Goal: Task Accomplishment & Management: Manage account settings

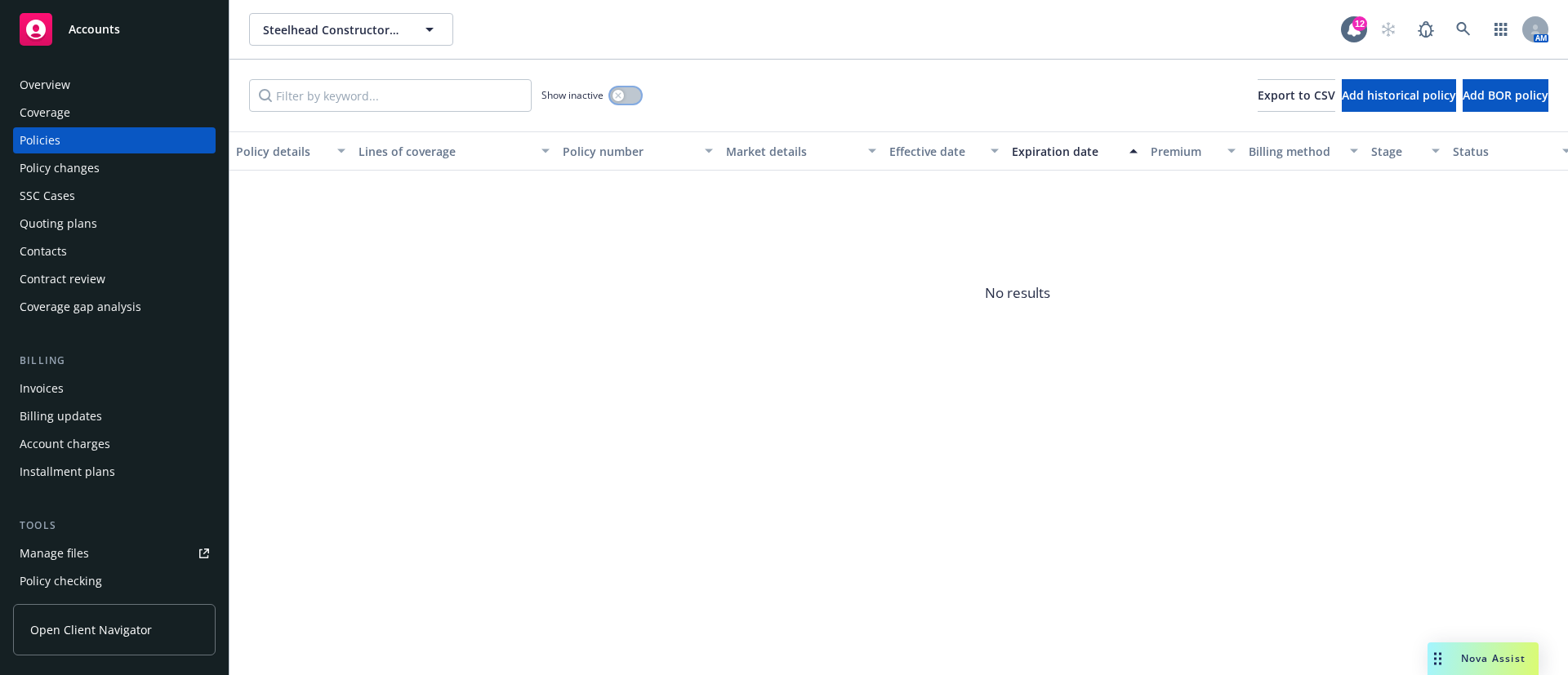
click at [623, 95] on div "button" at bounding box center [618, 95] width 11 height 11
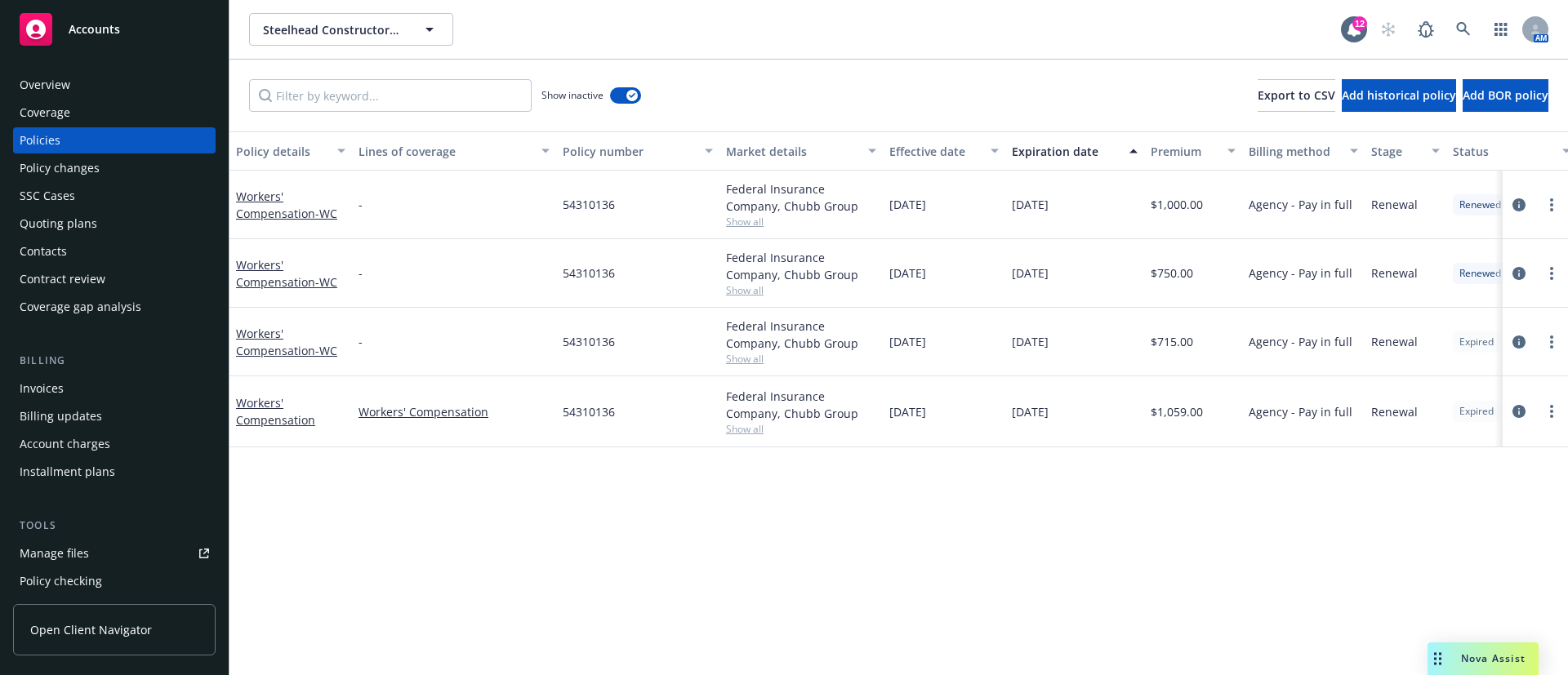
click at [1026, 148] on div "Expiration date" at bounding box center [1065, 152] width 108 height 17
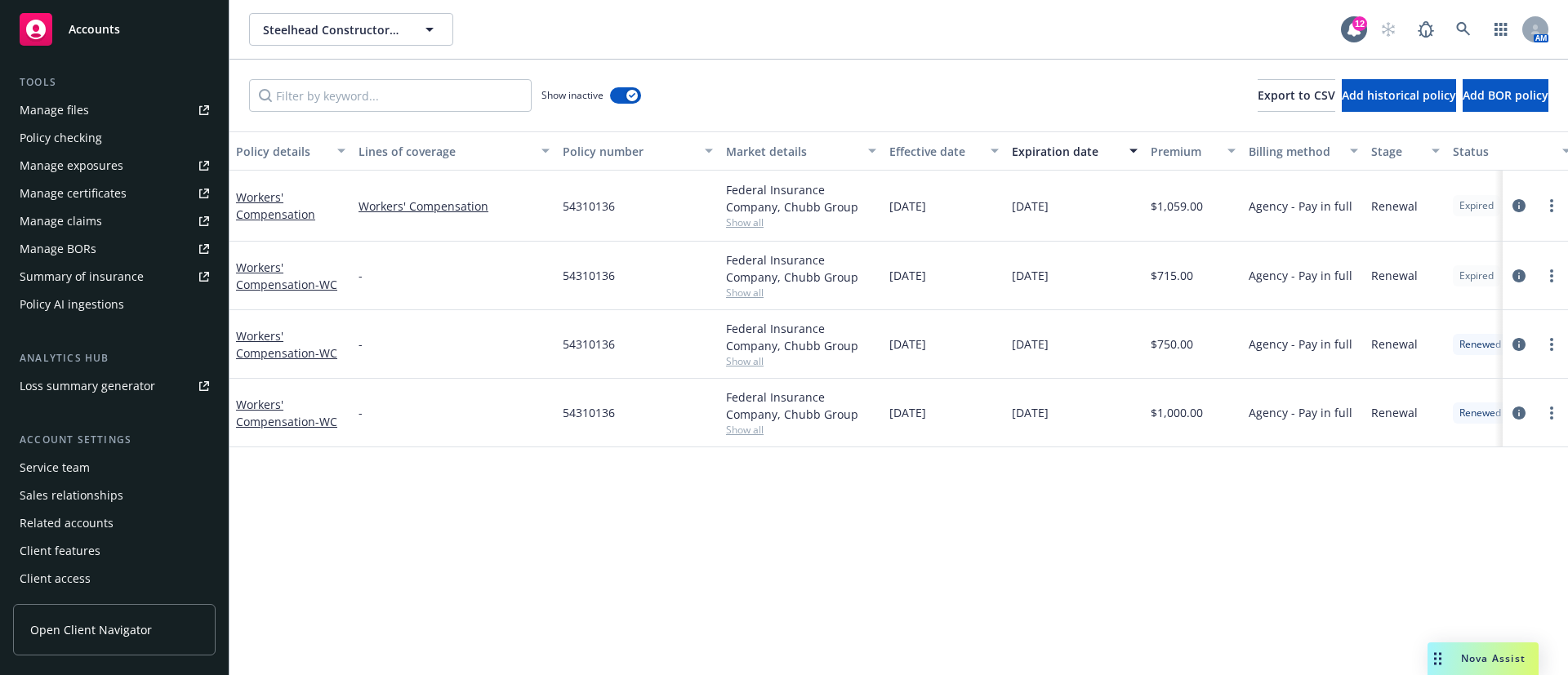
scroll to position [444, 0]
click at [82, 471] on div "Service team" at bounding box center [54, 466] width 70 height 26
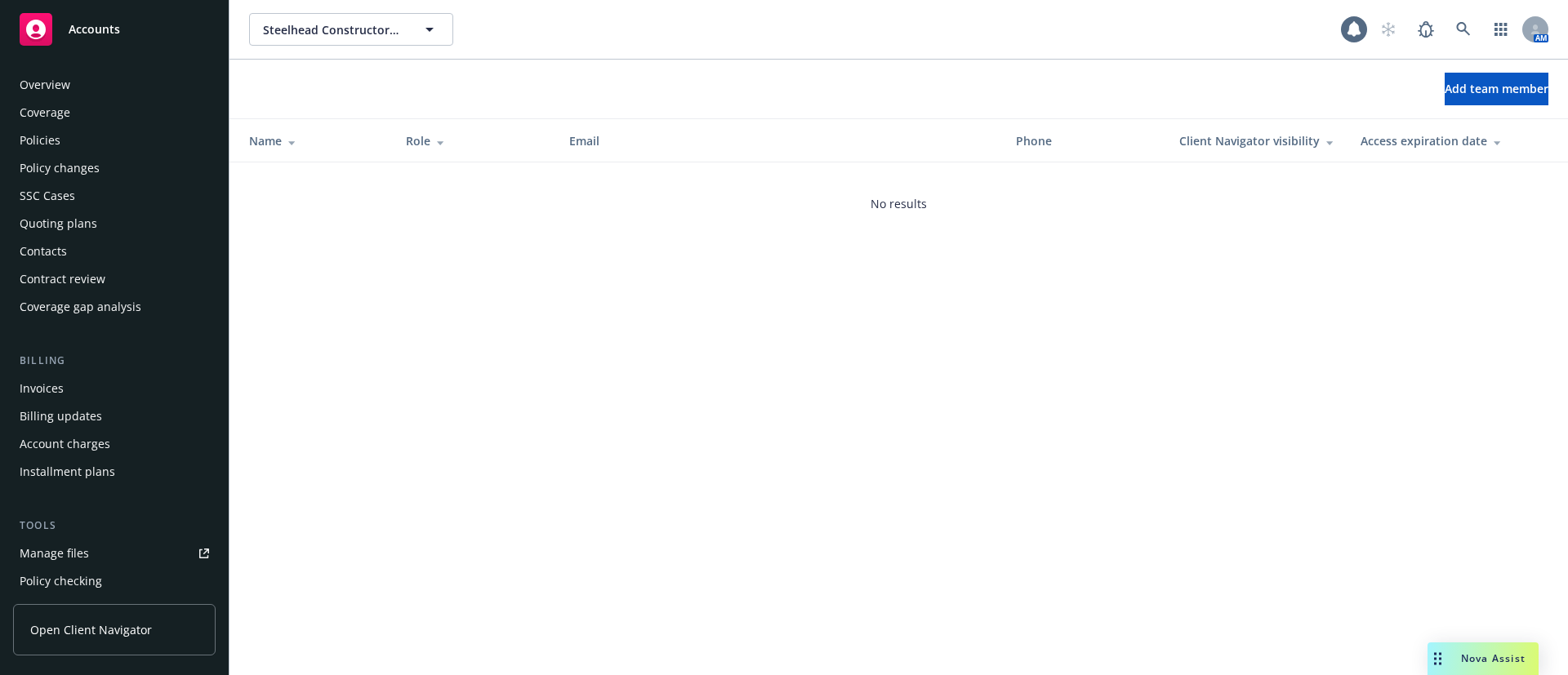
scroll to position [444, 0]
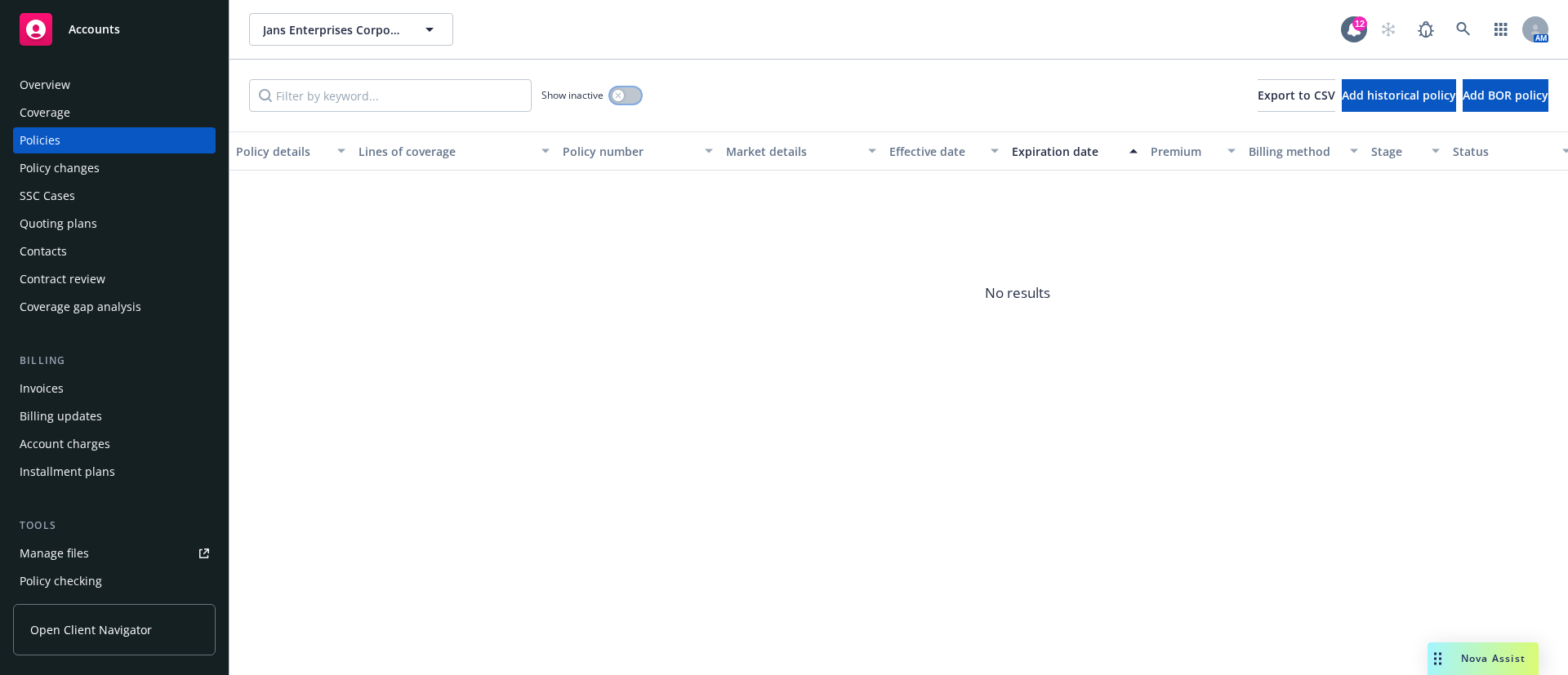
click at [622, 98] on icon "button" at bounding box center [618, 96] width 7 height 7
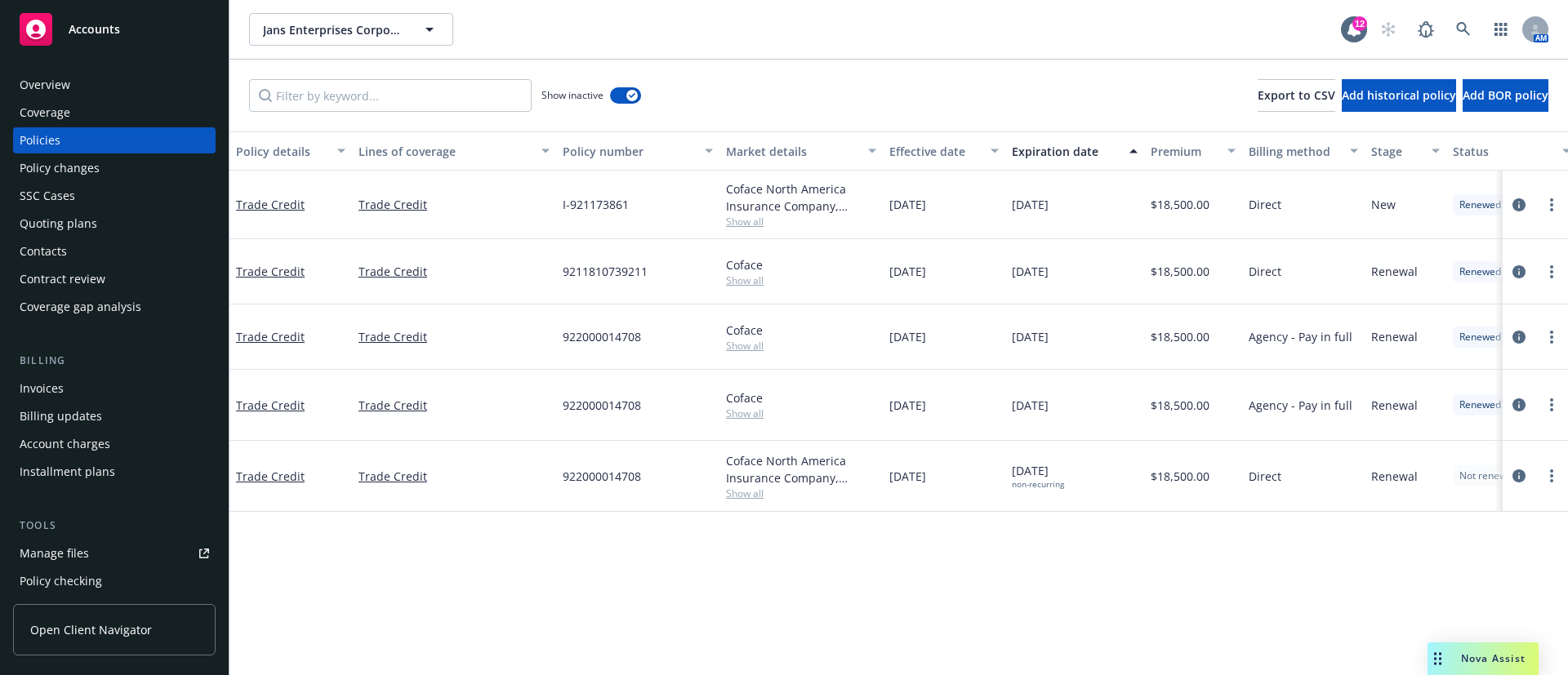
click at [1016, 147] on div "Expiration date" at bounding box center [1065, 152] width 108 height 17
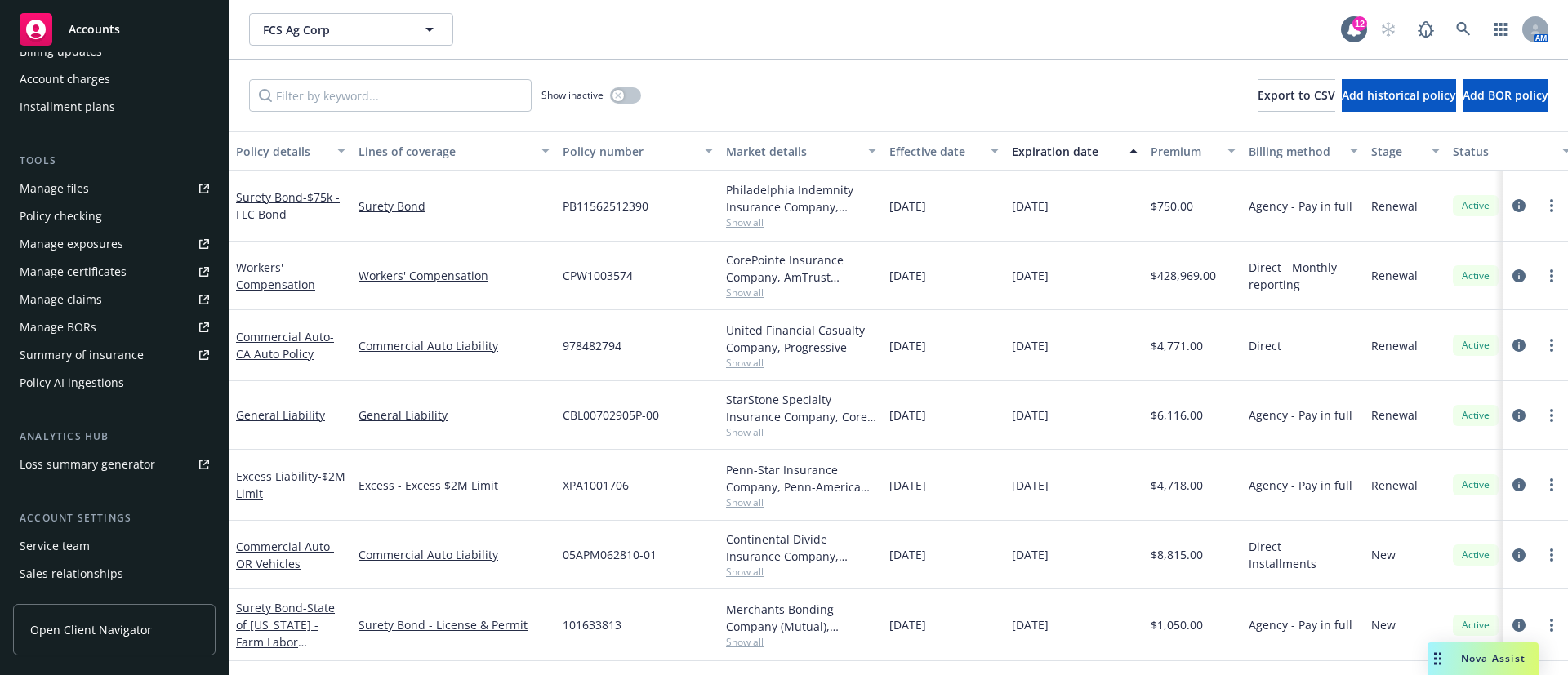
scroll to position [367, 0]
click at [96, 532] on div "Service team" at bounding box center [115, 543] width 190 height 26
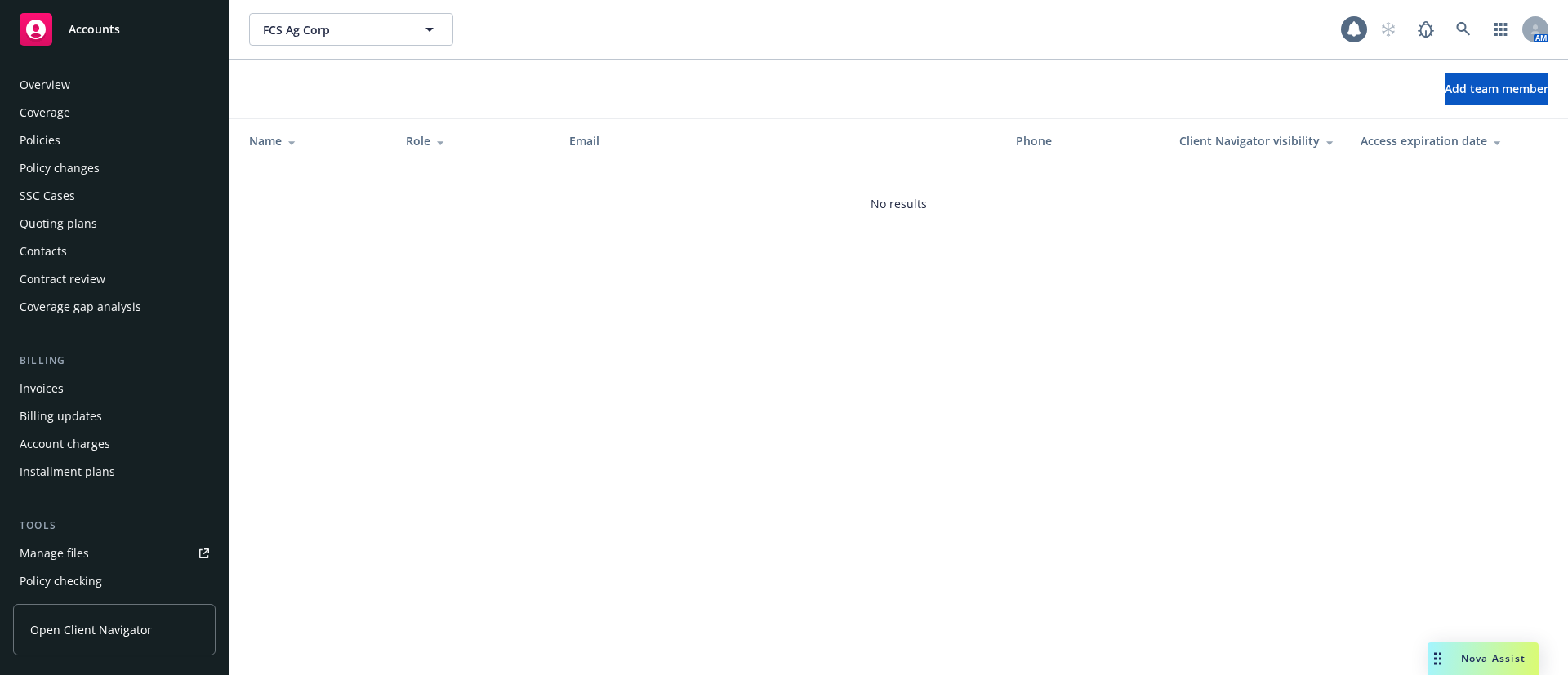
scroll to position [444, 0]
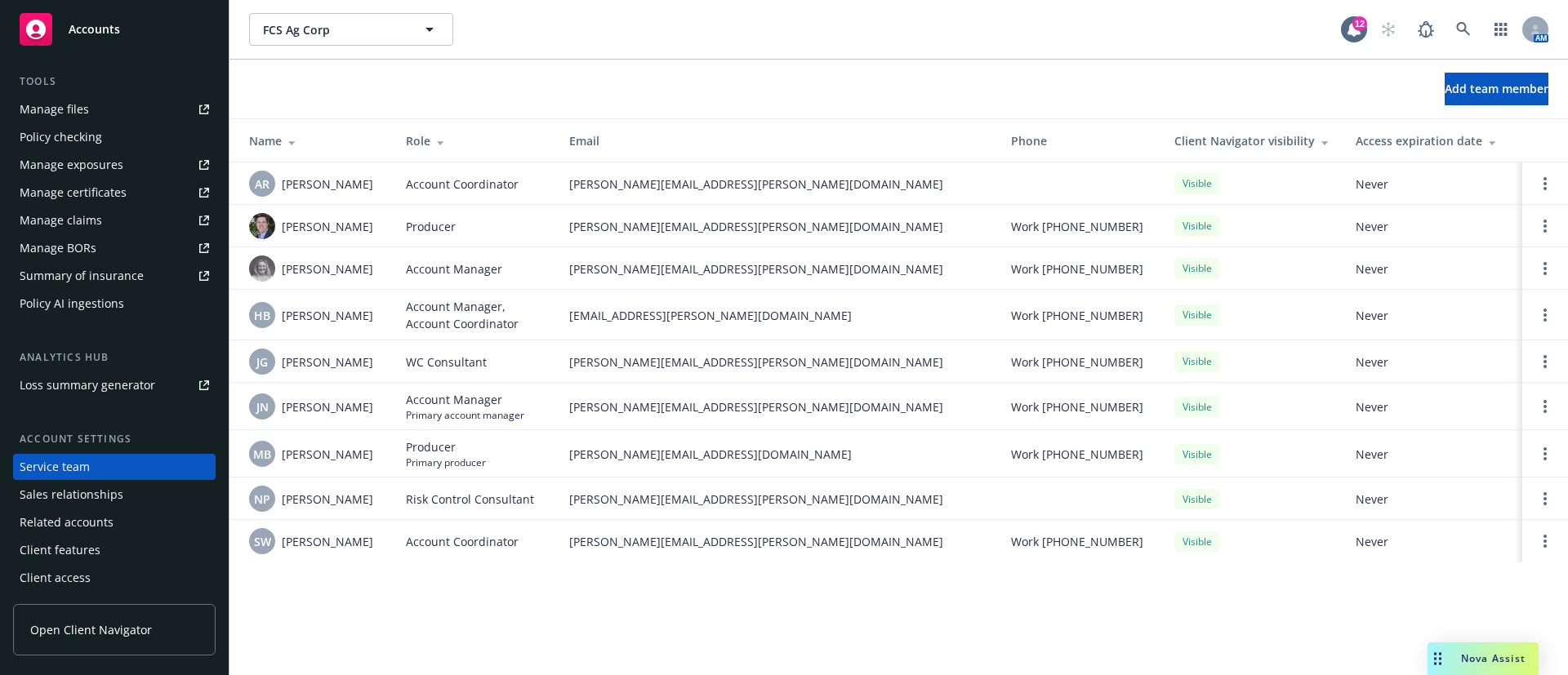
click at [1446, 18] on div "AM" at bounding box center [1460, 29] width 177 height 33
click at [1457, 34] on icon at bounding box center [1463, 29] width 15 height 15
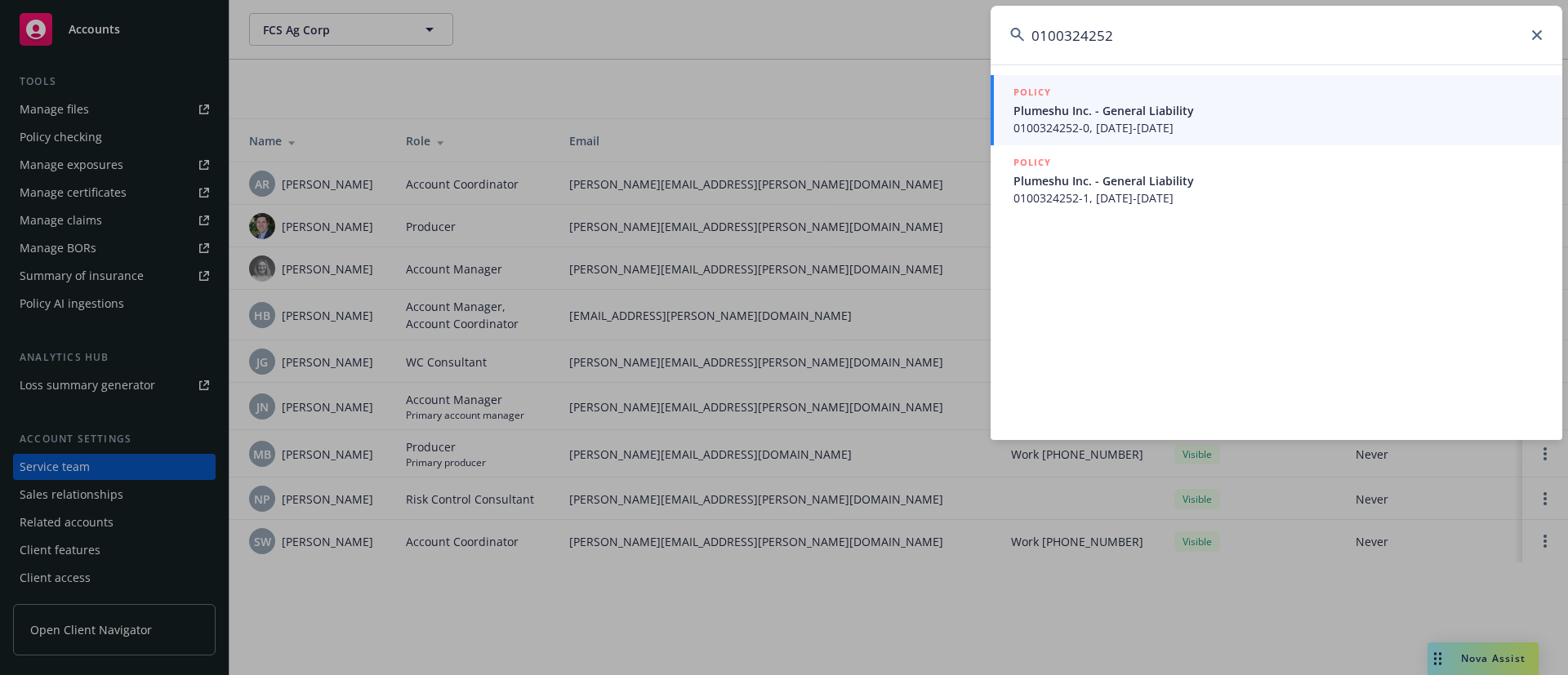
type input "0100324252"
click at [1188, 115] on span "Plumeshu Inc. - General Liability" at bounding box center [1278, 110] width 530 height 17
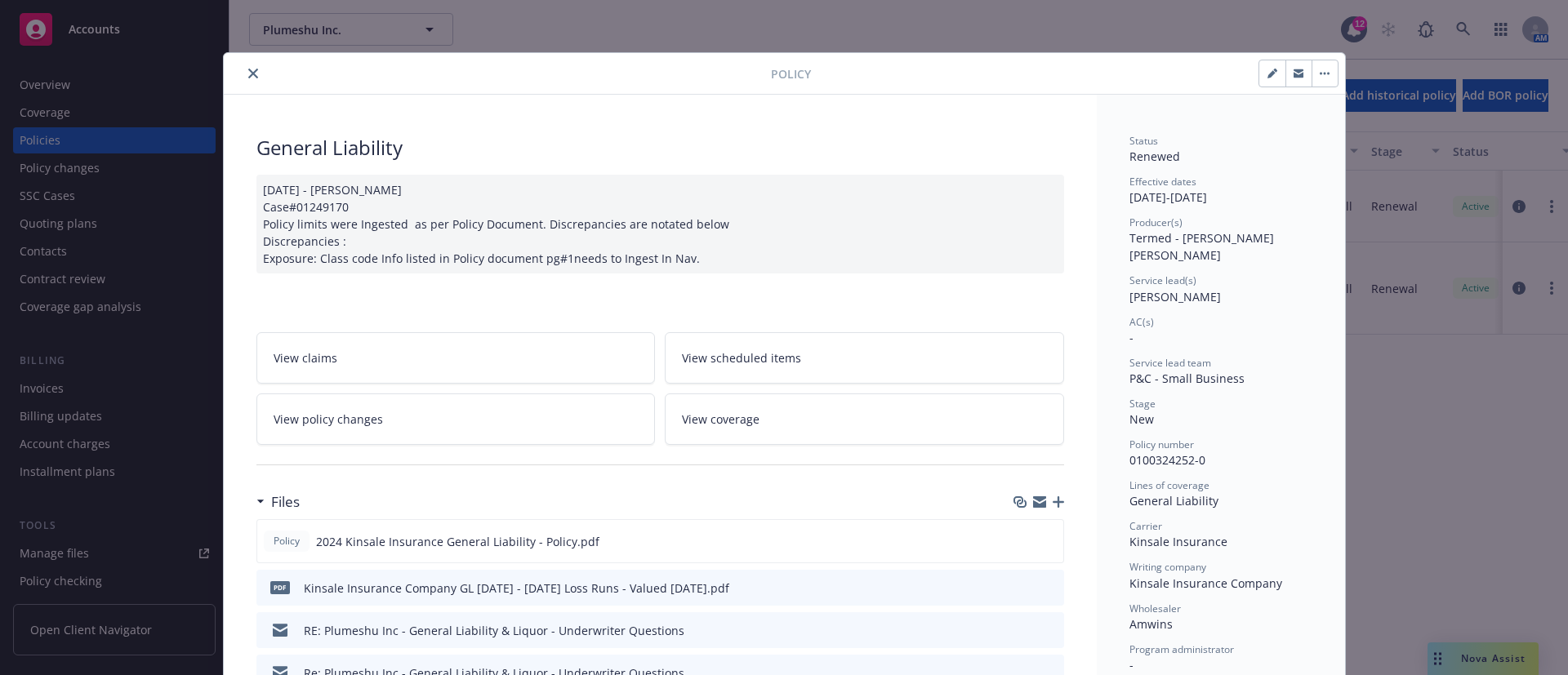
click at [248, 69] on icon "close" at bounding box center [253, 73] width 9 height 9
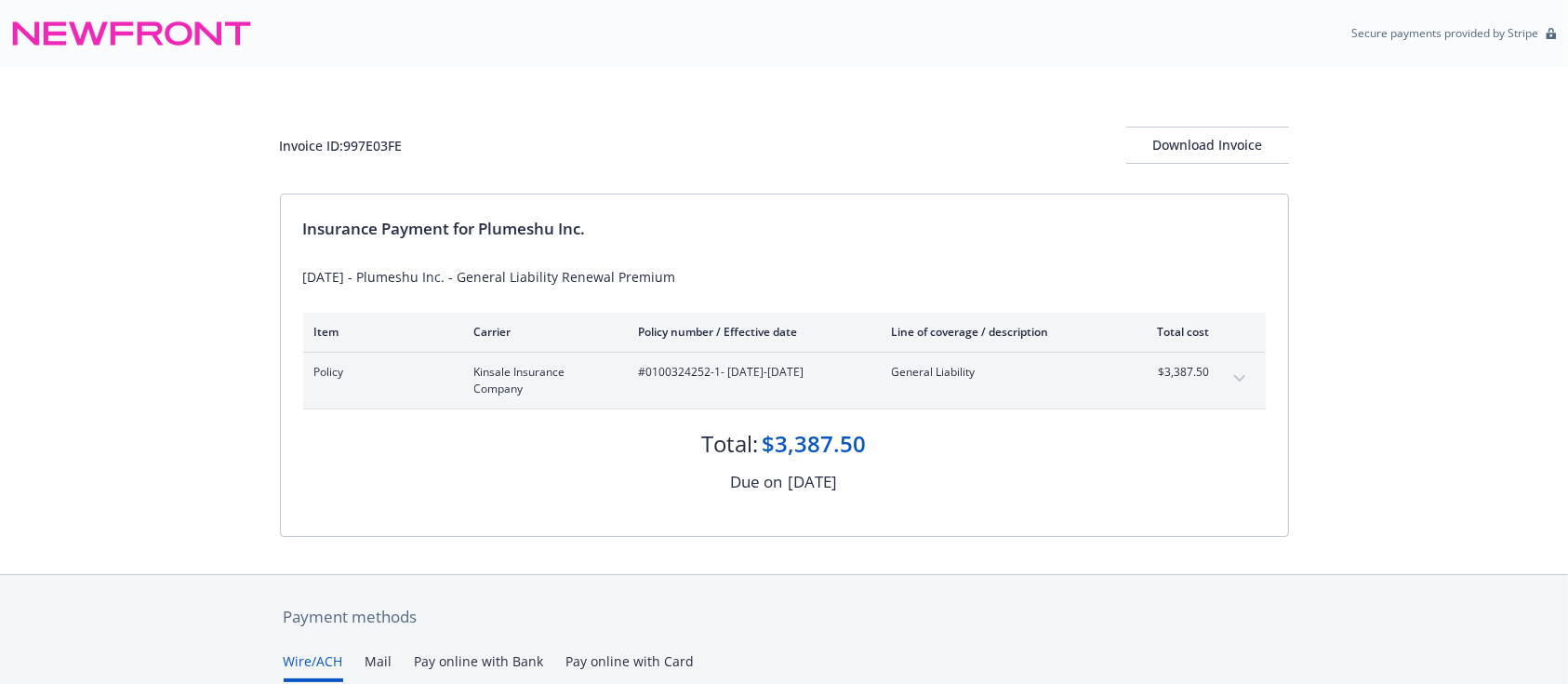
click at [1232, 371] on button "expand content" at bounding box center [1240, 378] width 29 height 29
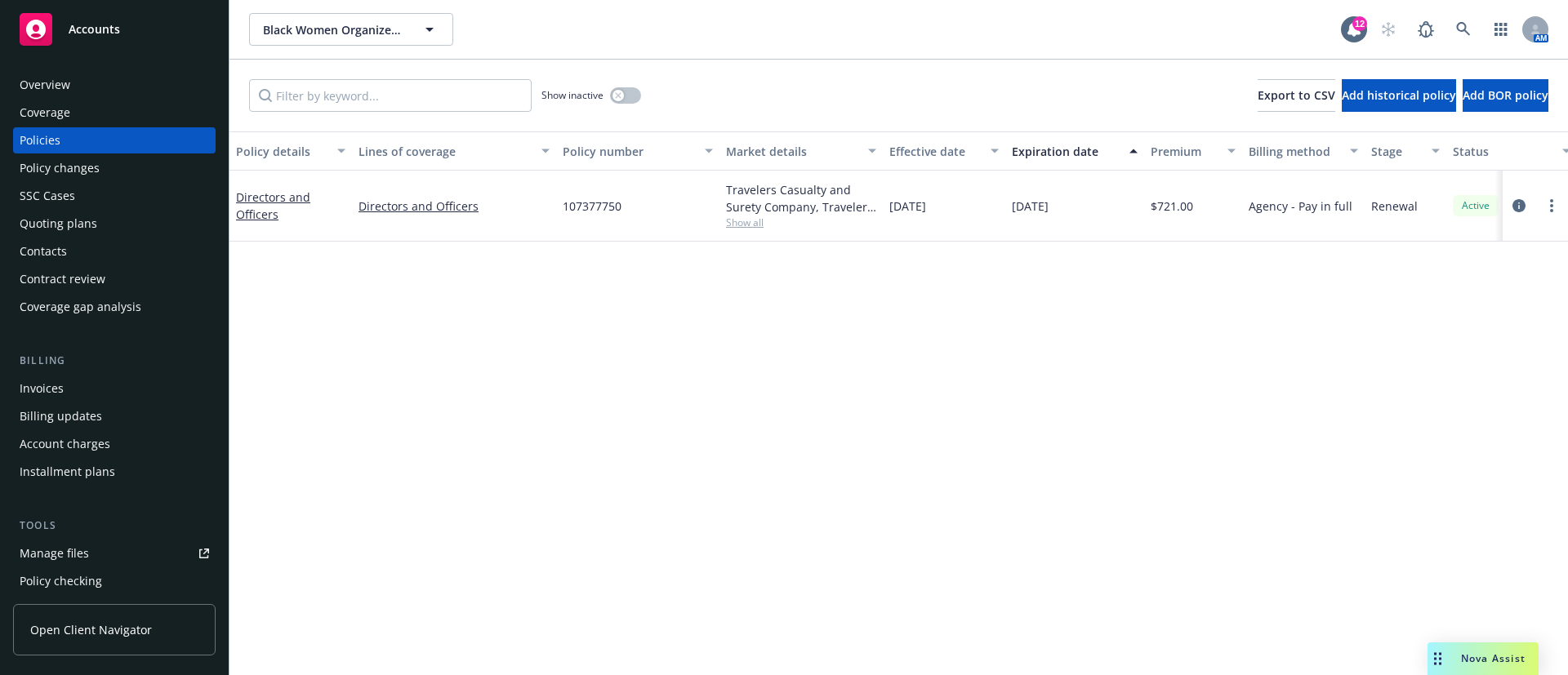
scroll to position [444, 0]
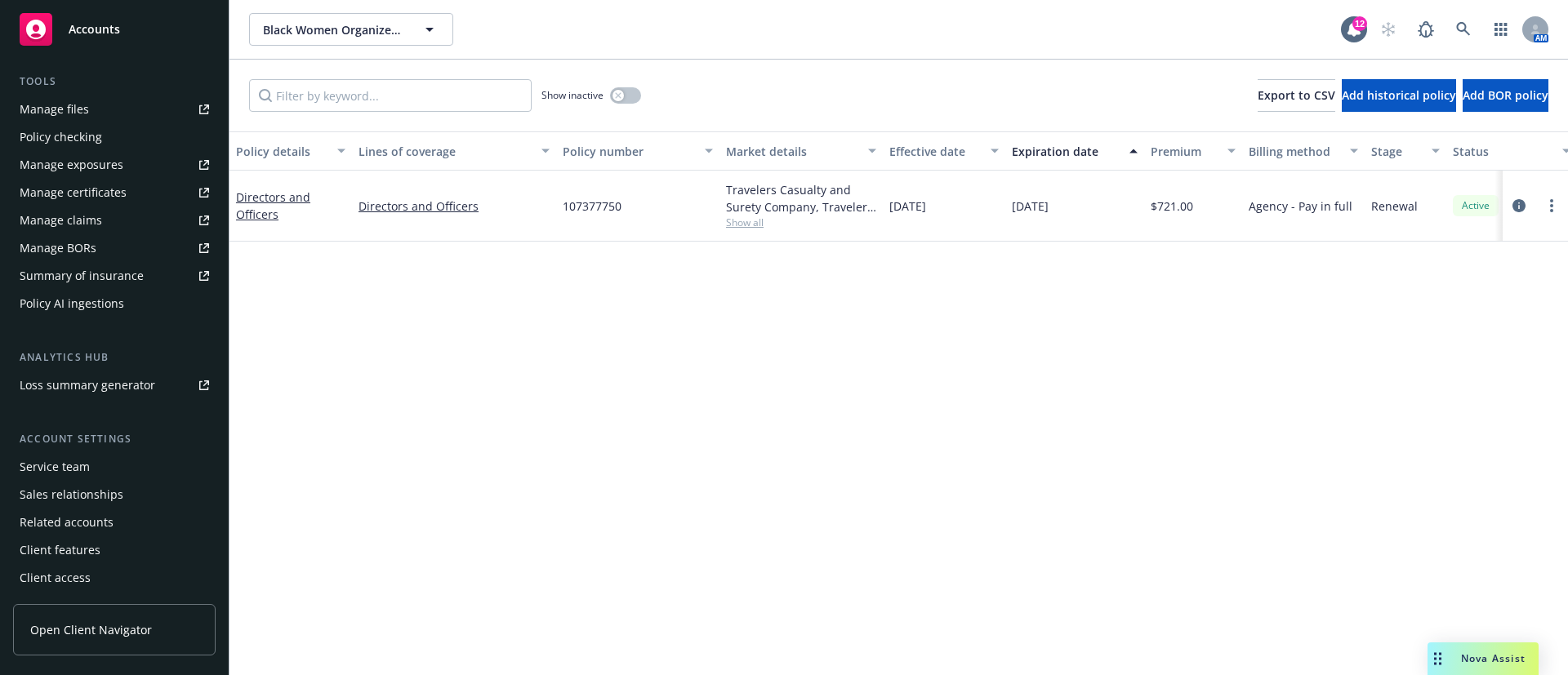
click at [91, 467] on div "Service team" at bounding box center [115, 466] width 190 height 26
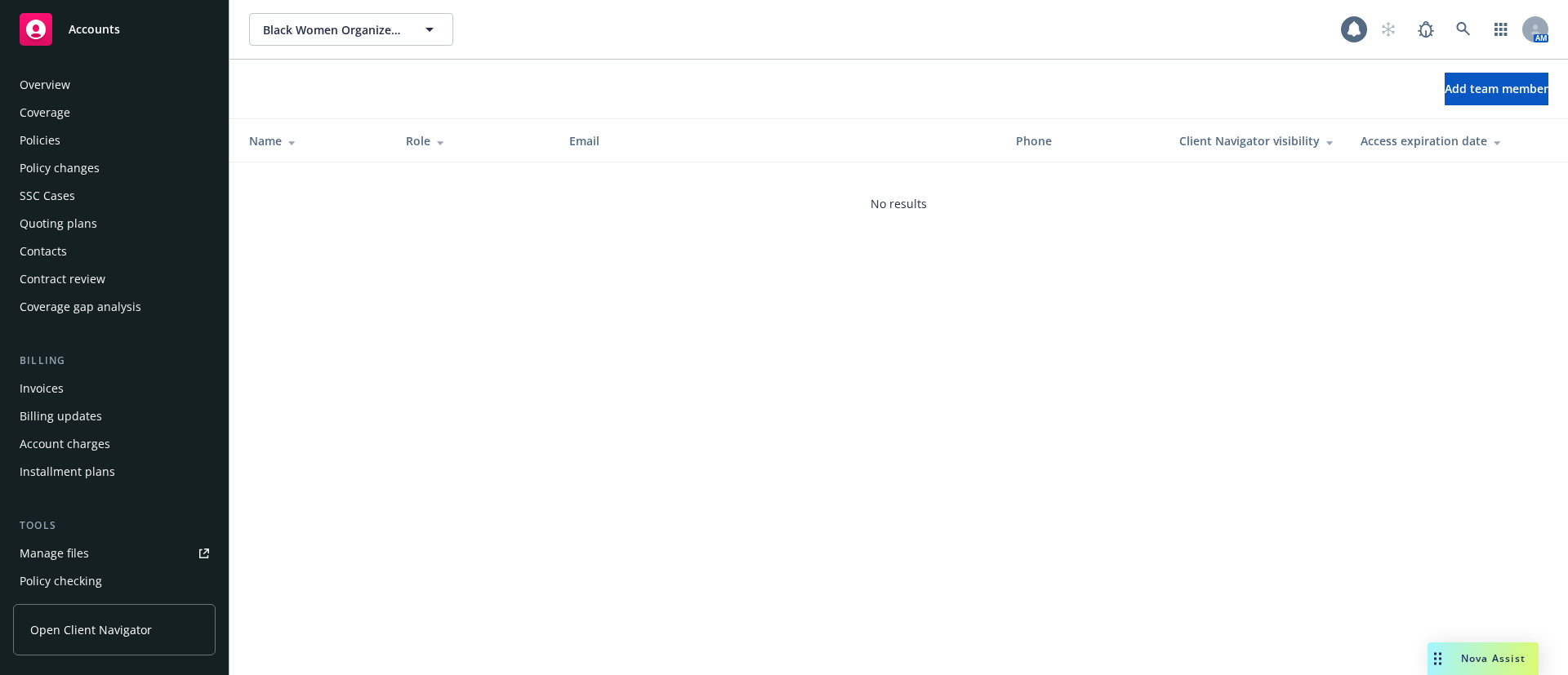
scroll to position [444, 0]
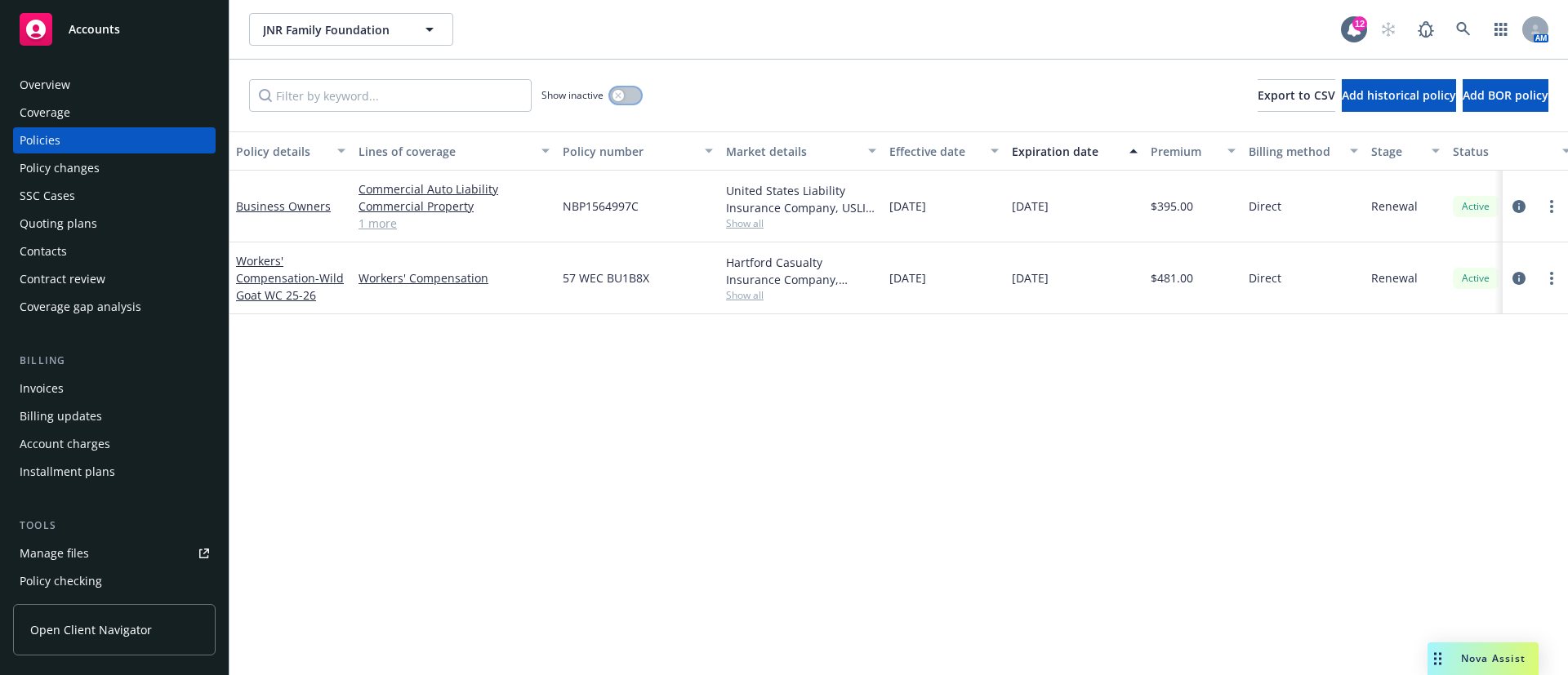
click at [632, 97] on button "button" at bounding box center [625, 95] width 31 height 16
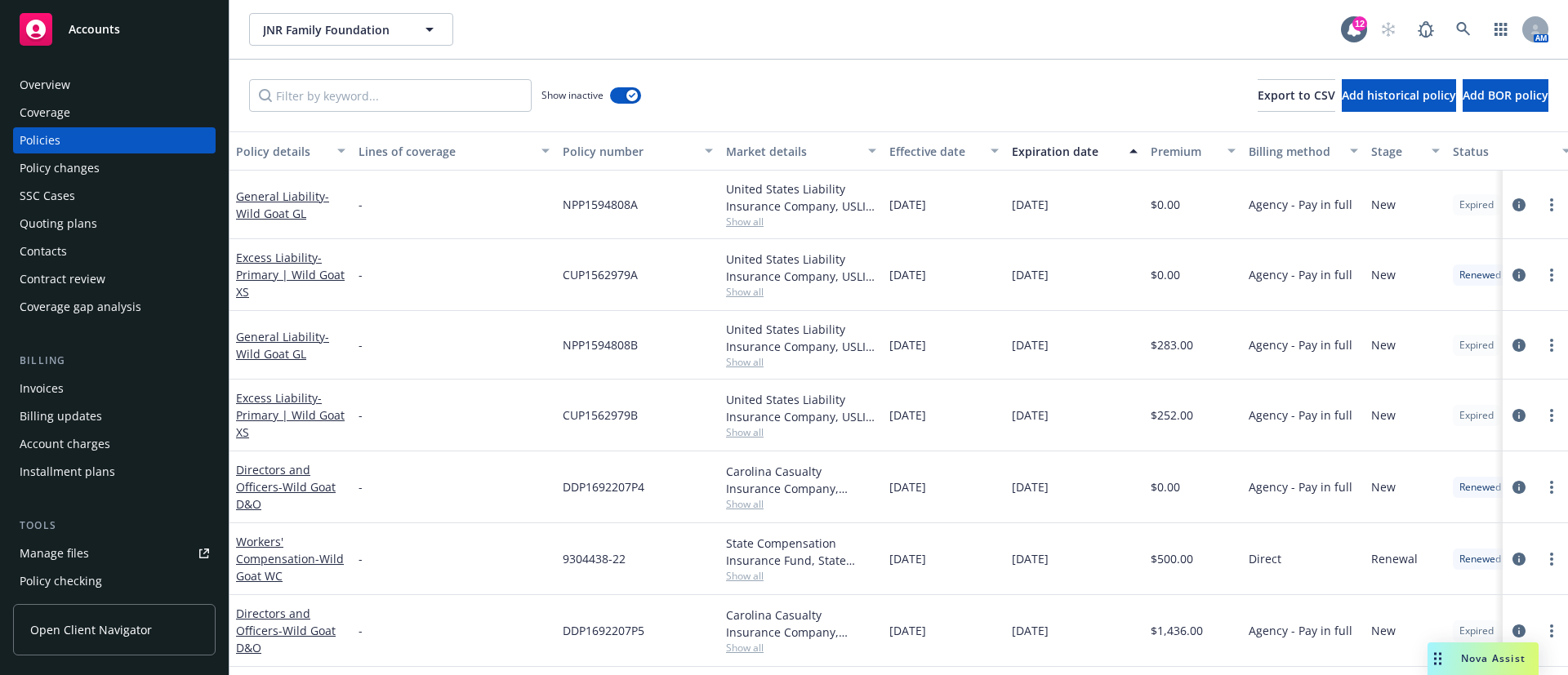
click at [1065, 150] on div "Expiration date" at bounding box center [1065, 152] width 108 height 17
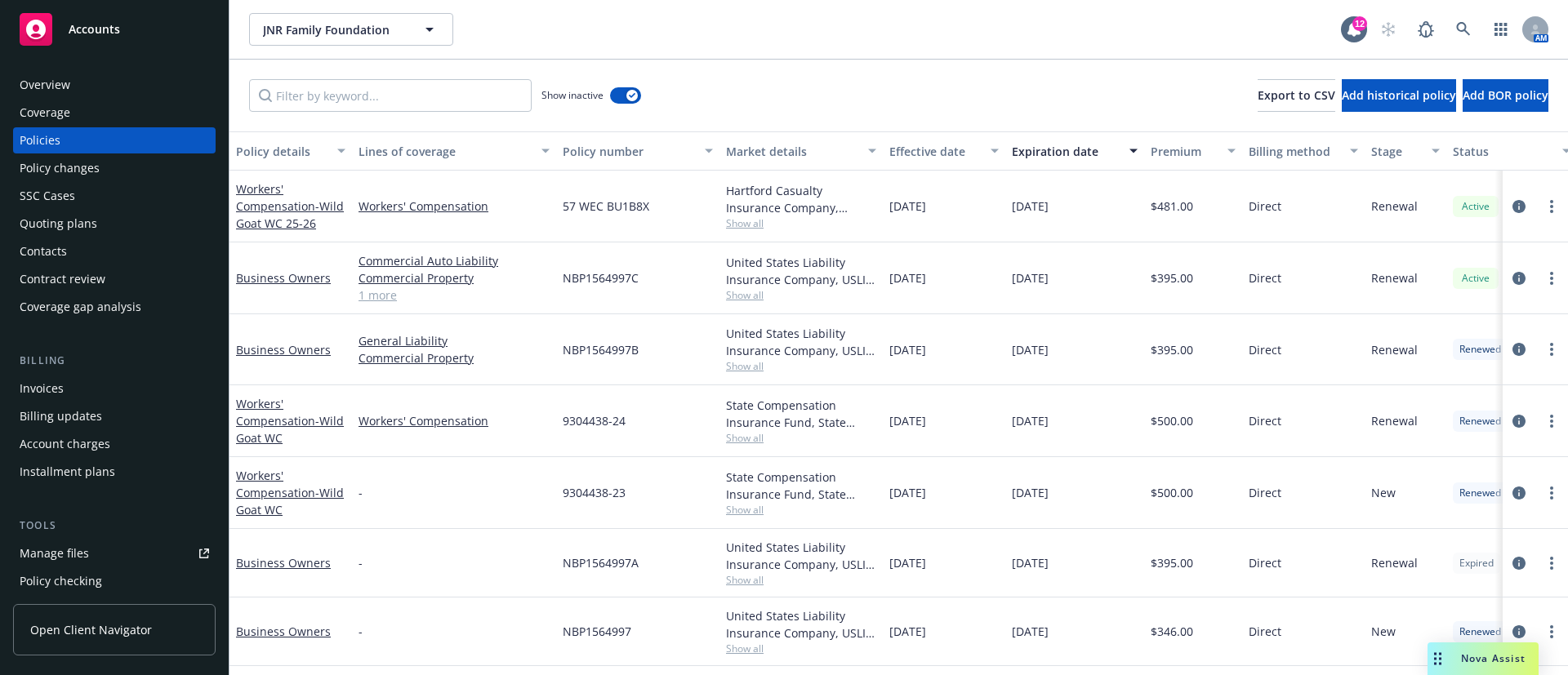
click at [757, 440] on span "Show all" at bounding box center [801, 438] width 150 height 14
